Goal: Task Accomplishment & Management: Use online tool/utility

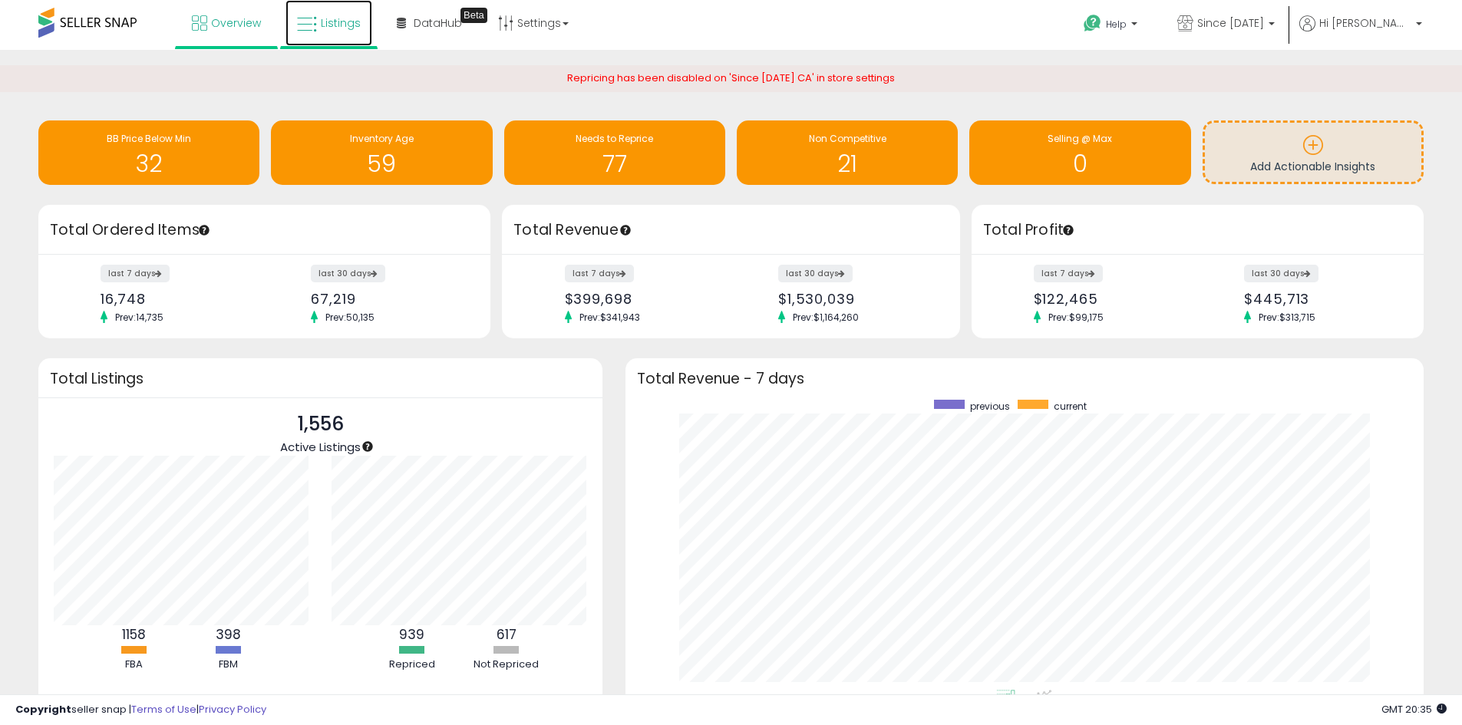
click at [351, 28] on span "Listings" at bounding box center [341, 22] width 40 height 15
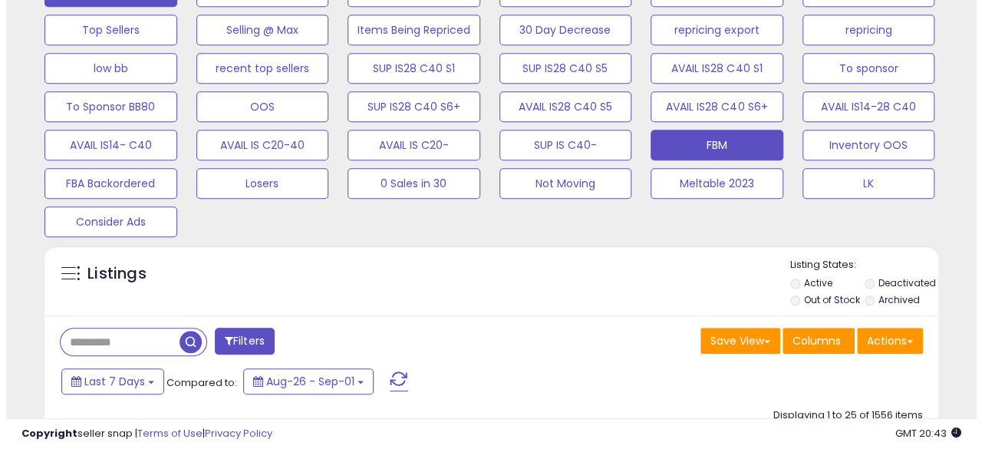
scroll to position [460, 0]
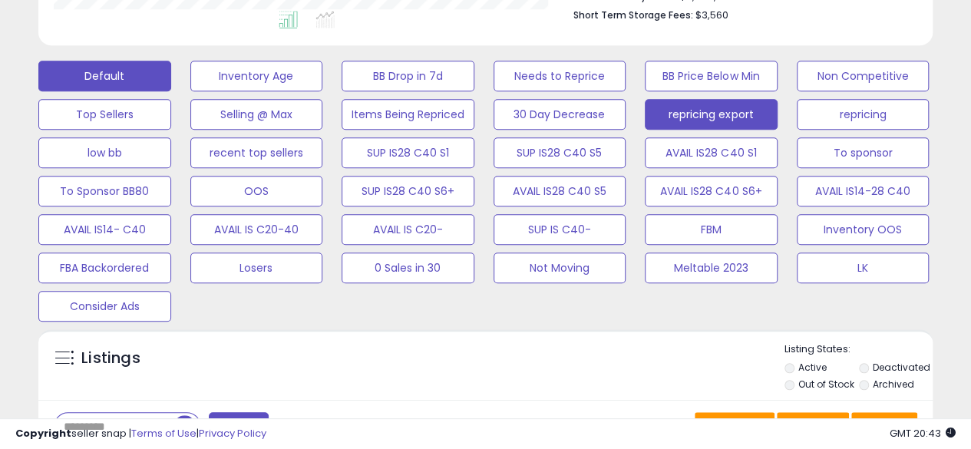
click at [712, 120] on button "repricing export" at bounding box center [710, 114] width 133 height 31
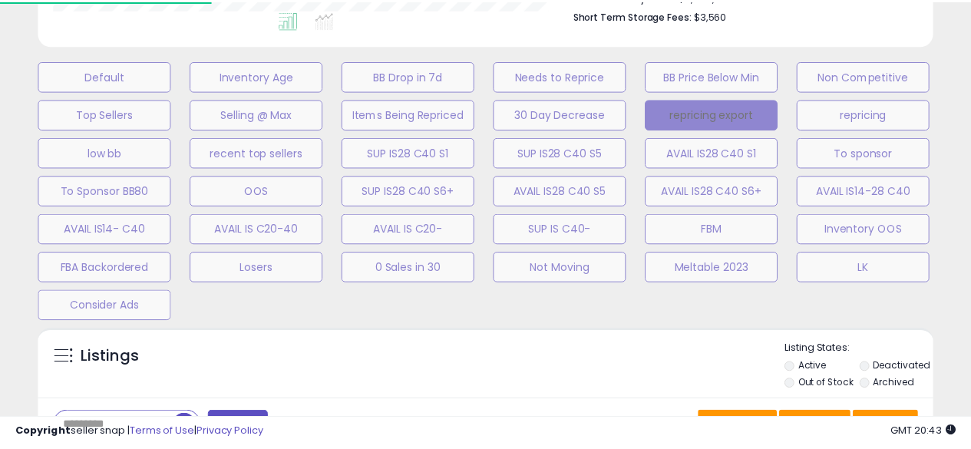
scroll to position [315, 523]
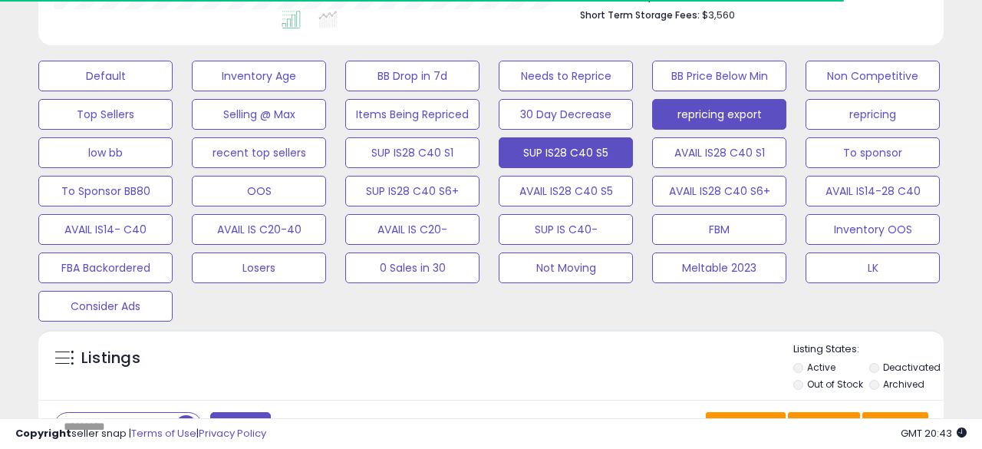
select select "**"
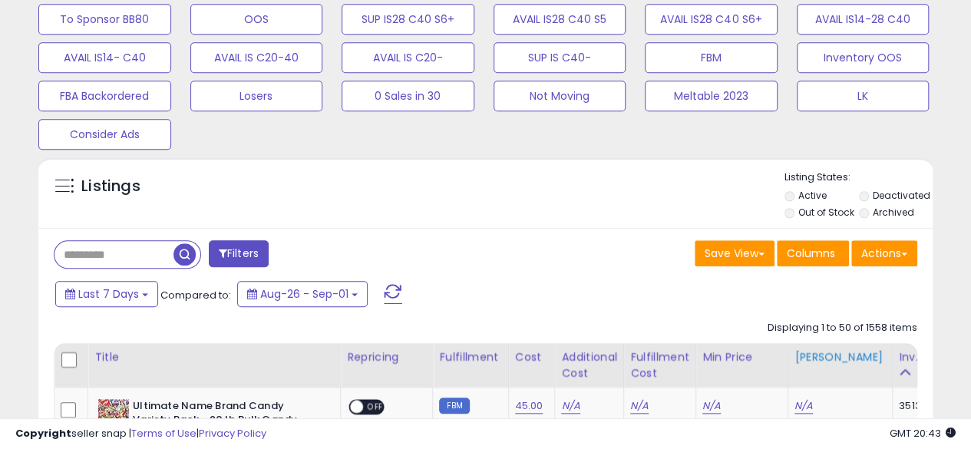
scroll to position [691, 0]
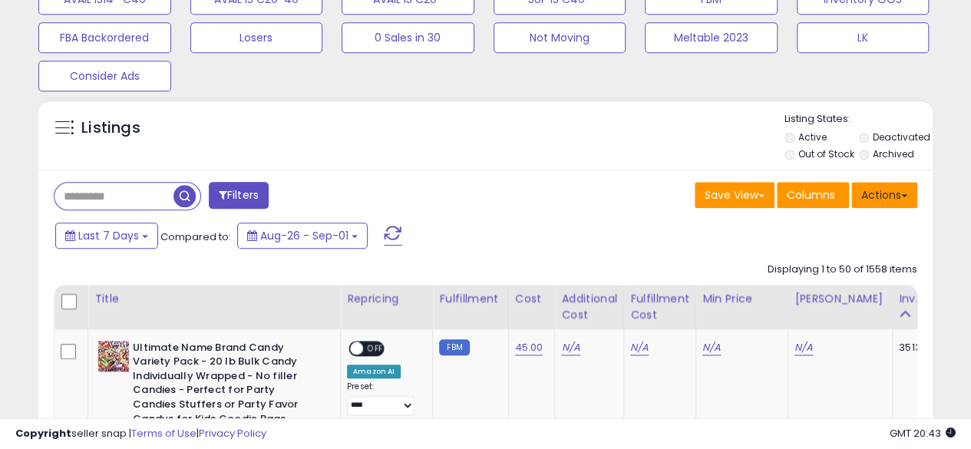
click at [876, 194] on button "Actions" at bounding box center [884, 195] width 66 height 26
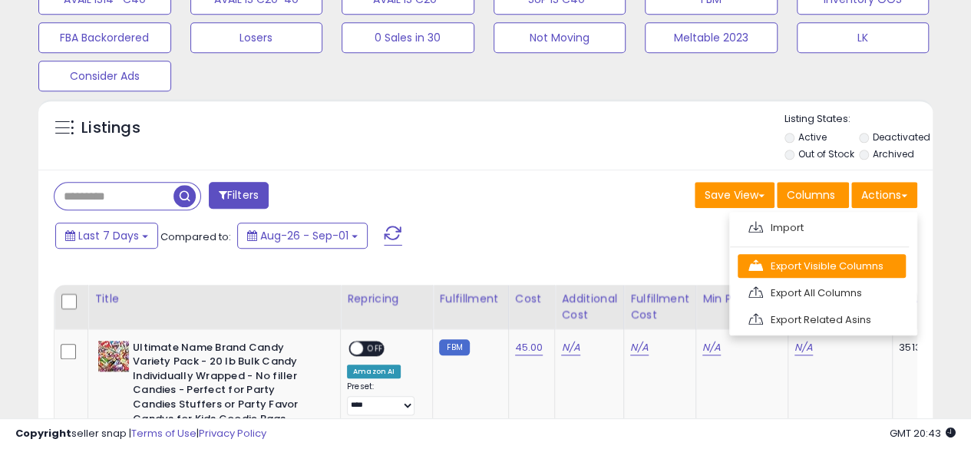
click at [812, 268] on link "Export Visible Columns" at bounding box center [821, 266] width 168 height 24
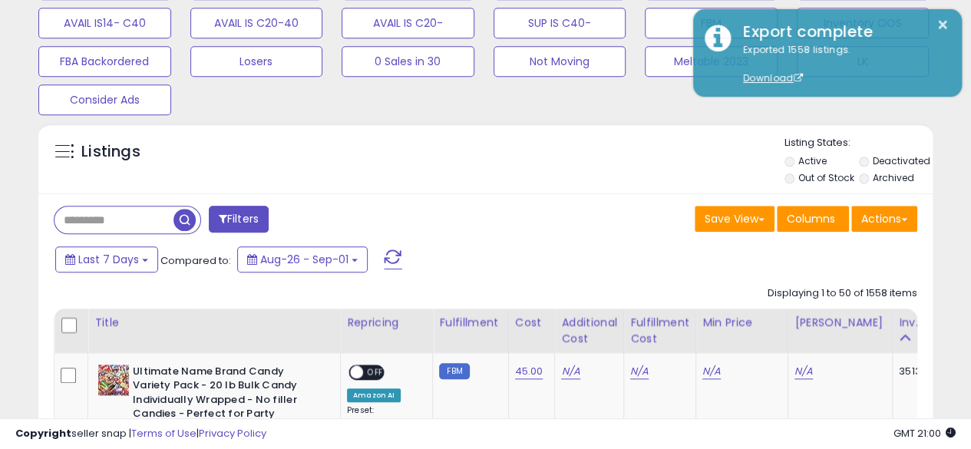
scroll to position [384, 0]
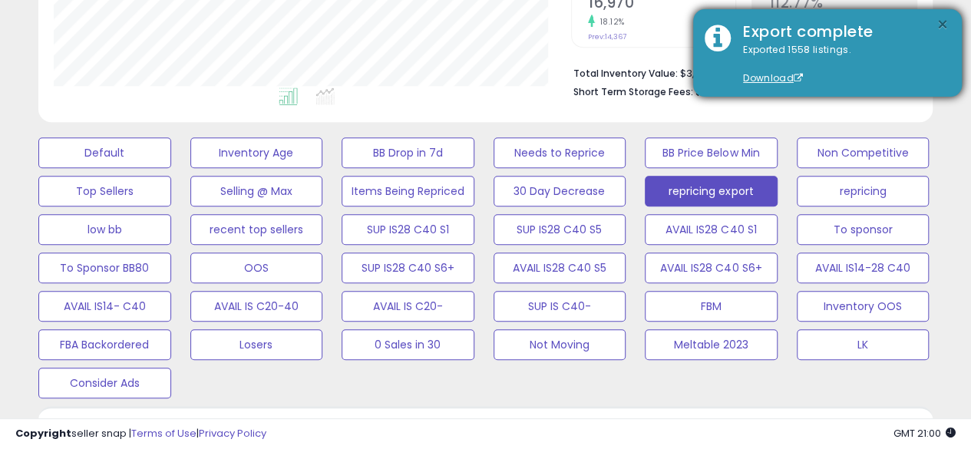
click at [941, 25] on button "×" at bounding box center [942, 24] width 12 height 19
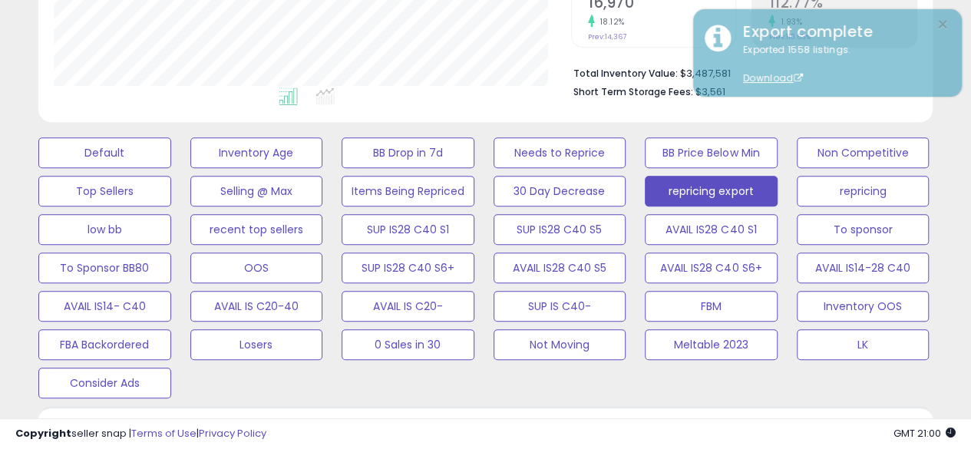
scroll to position [0, 0]
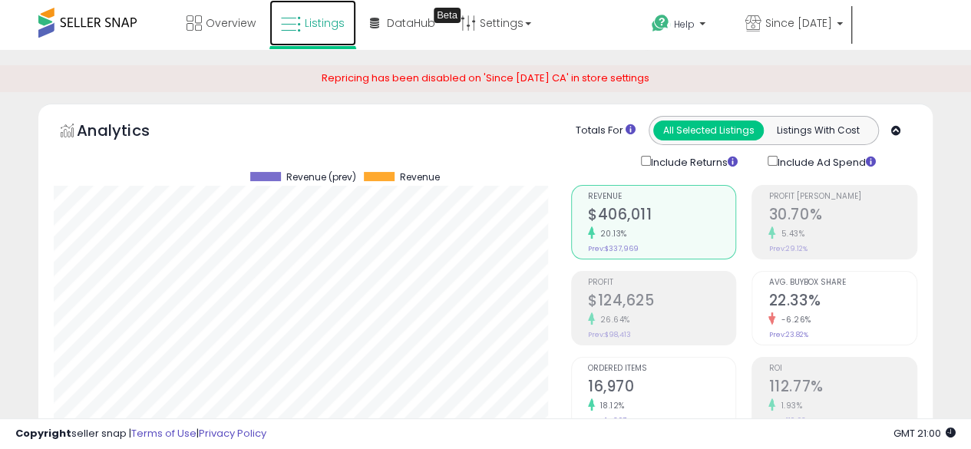
click at [302, 20] on link "Listings" at bounding box center [312, 23] width 87 height 46
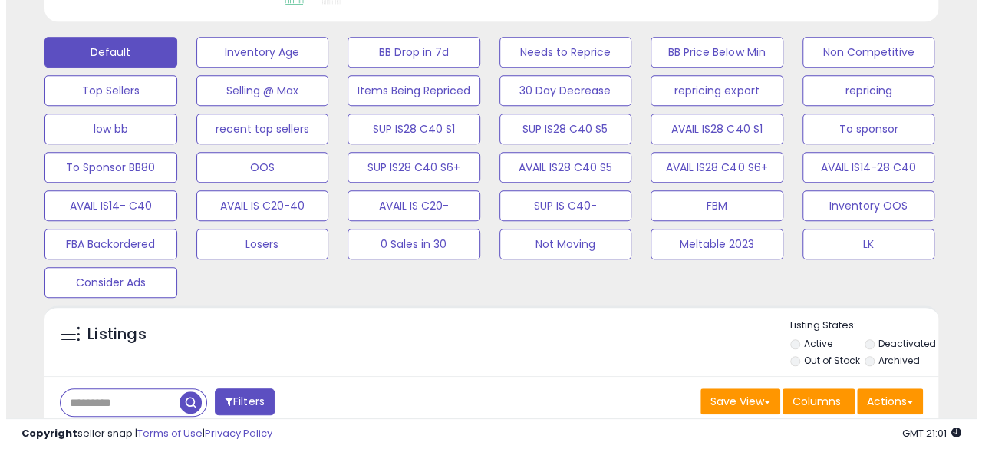
scroll to position [691, 0]
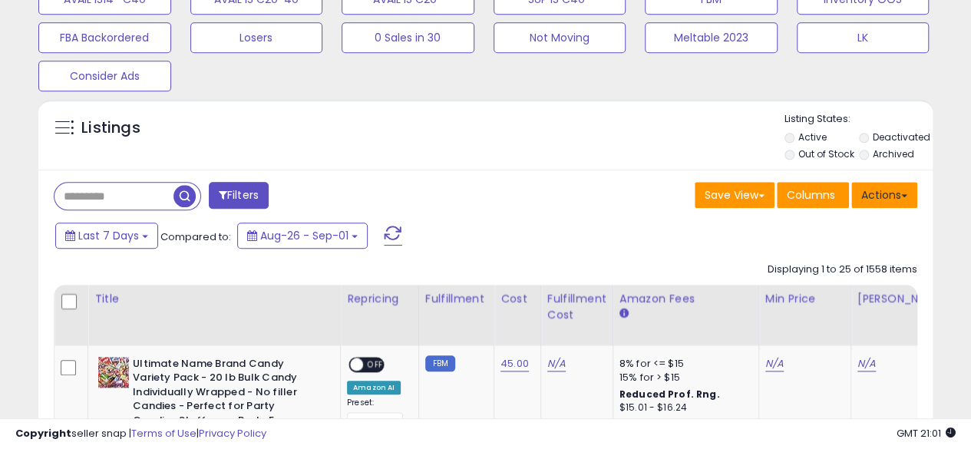
click at [887, 191] on button "Actions" at bounding box center [884, 195] width 66 height 26
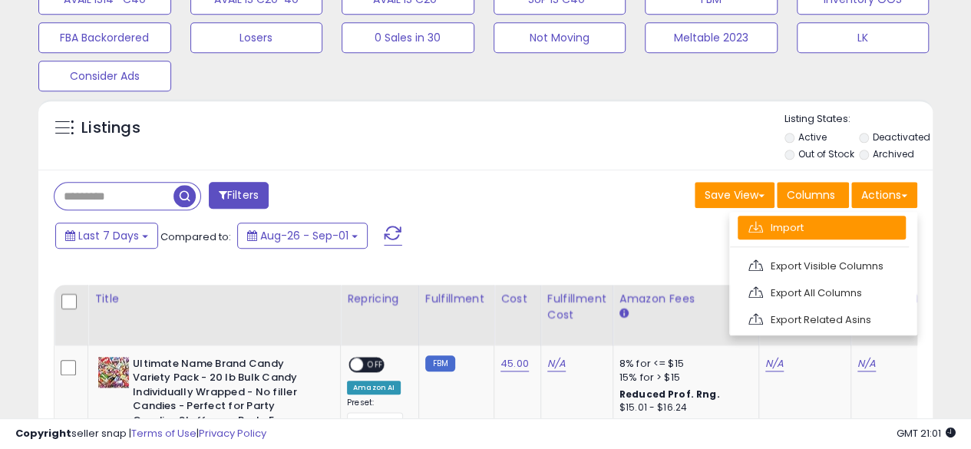
click at [826, 229] on link "Import" at bounding box center [821, 228] width 168 height 24
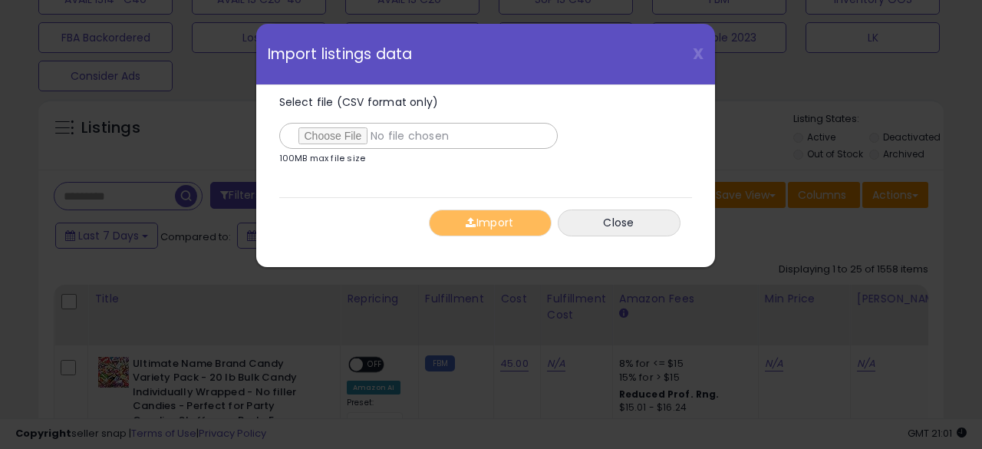
type input "**********"
click at [471, 224] on span "button" at bounding box center [471, 222] width 10 height 11
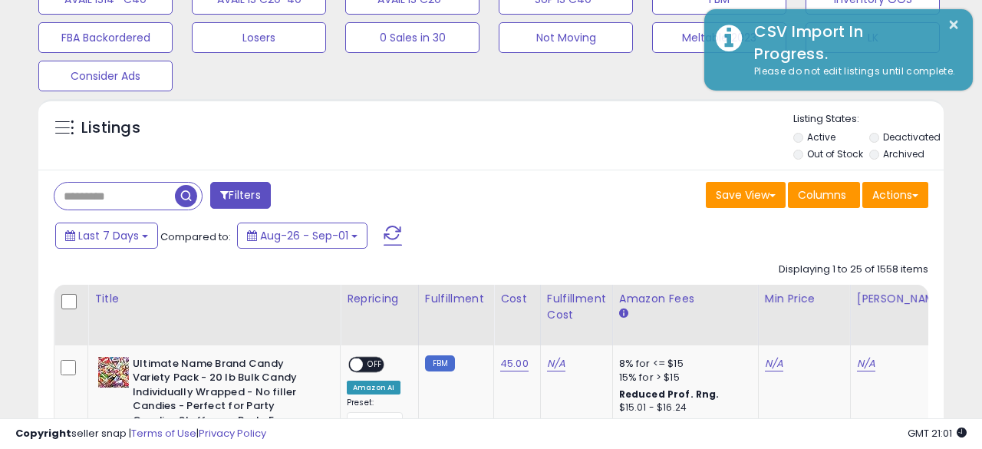
scroll to position [766917, 766715]
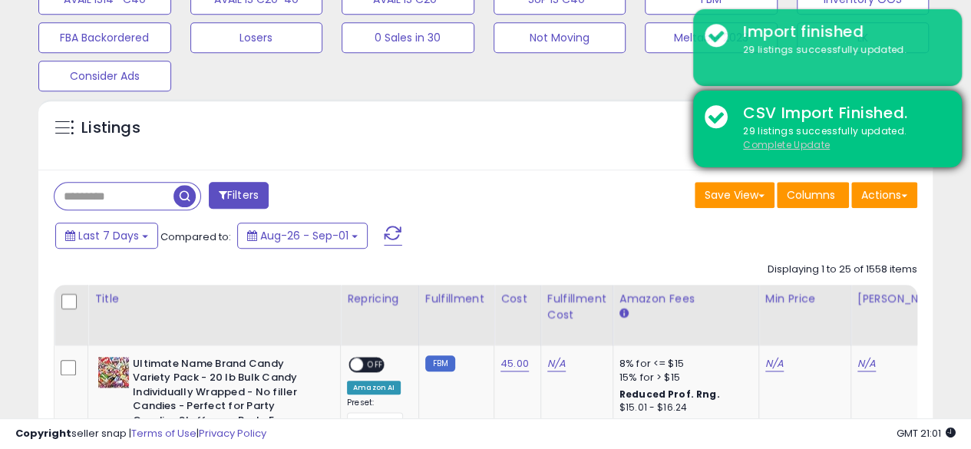
click at [762, 143] on u "Complete Update" at bounding box center [786, 144] width 87 height 13
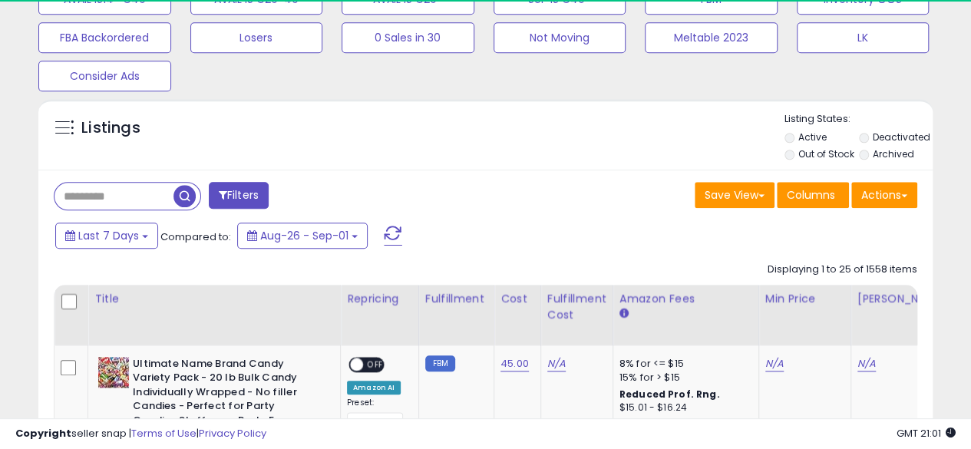
scroll to position [315, 517]
